Goal: Task Accomplishment & Management: Manage account settings

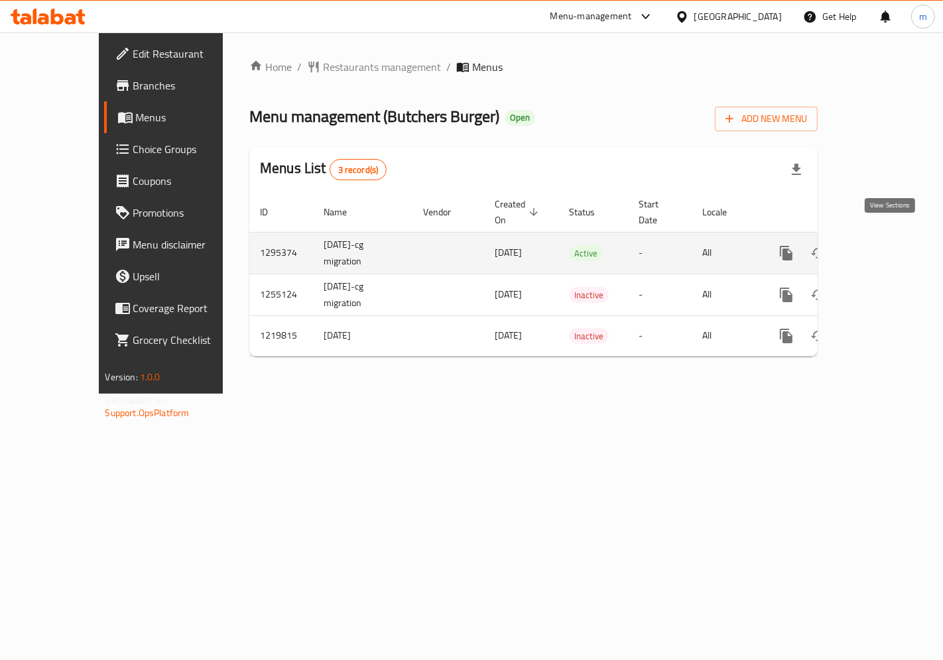
click at [890, 245] on icon "enhanced table" at bounding box center [882, 253] width 16 height 16
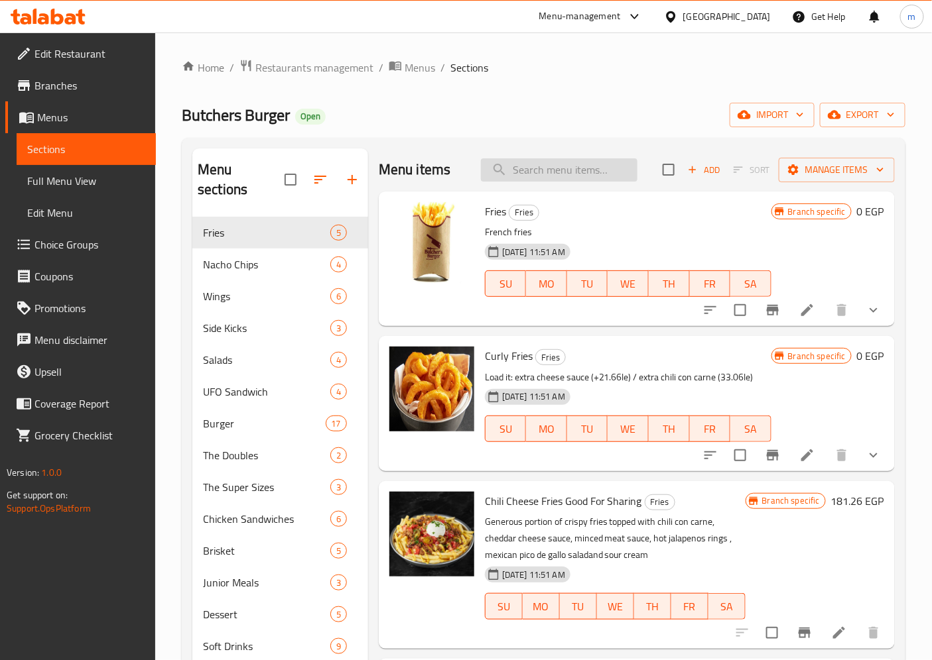
click at [534, 170] on input "search" at bounding box center [559, 169] width 156 height 23
paste input "Coleslaw"
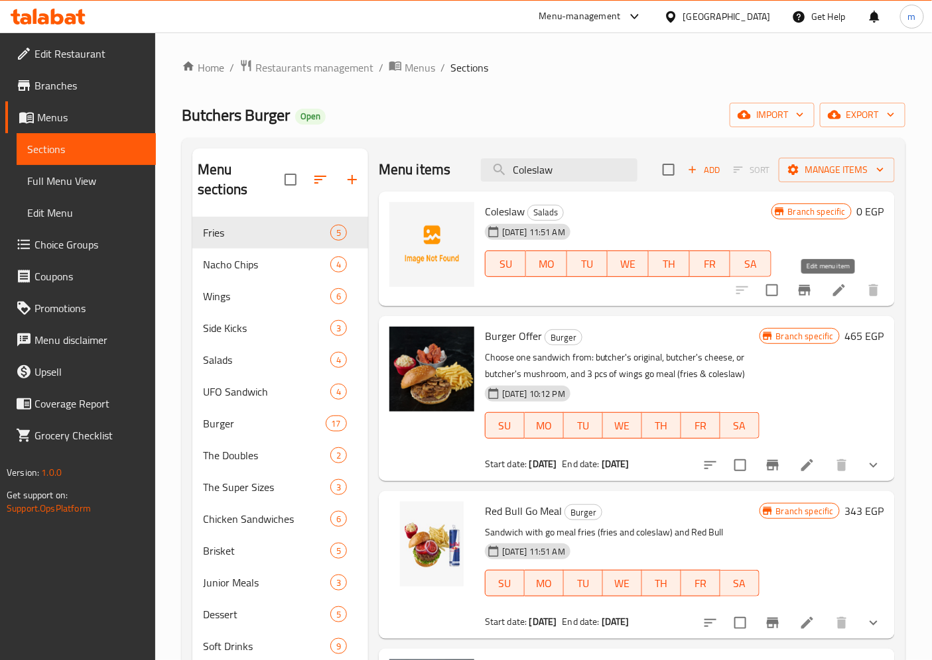
type input "Coleslaw"
click at [833, 292] on icon at bounding box center [839, 290] width 12 height 12
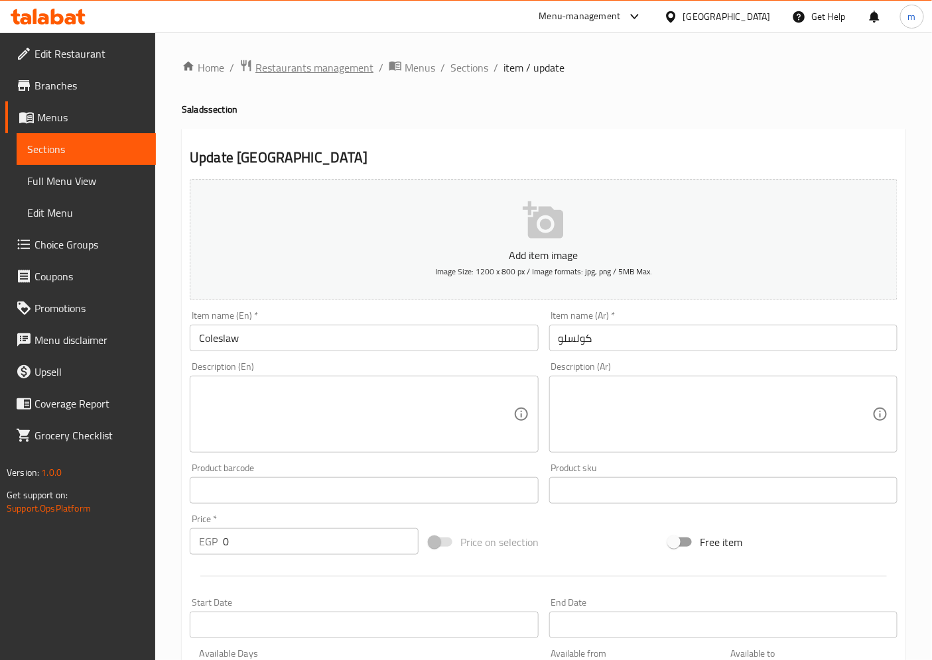
click at [283, 69] on span "Restaurants management" at bounding box center [314, 68] width 118 height 16
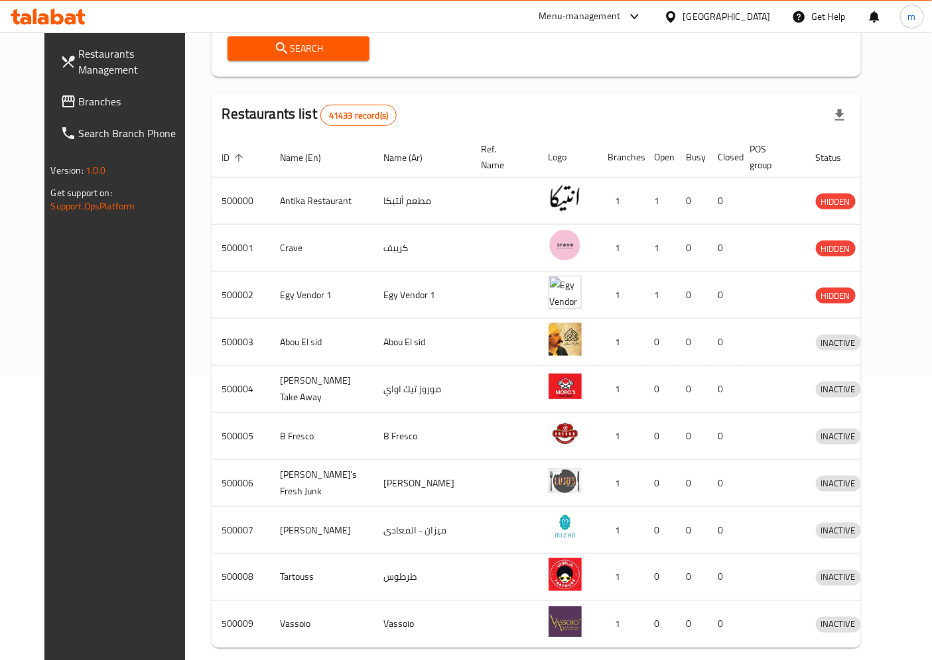
scroll to position [273, 0]
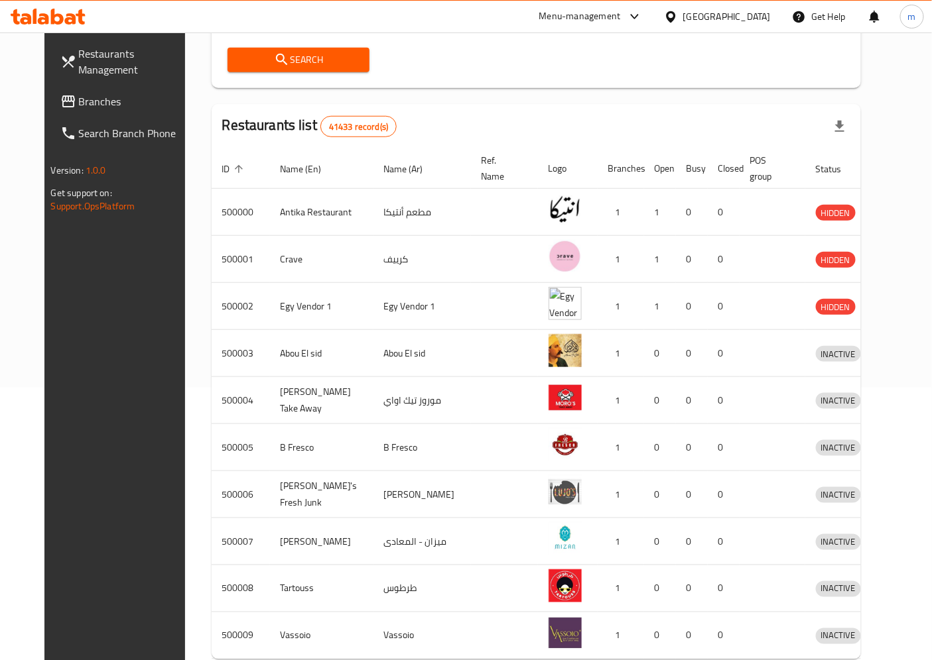
click at [81, 116] on link "Branches" at bounding box center [125, 102] width 151 height 32
